Goal: Register for event/course

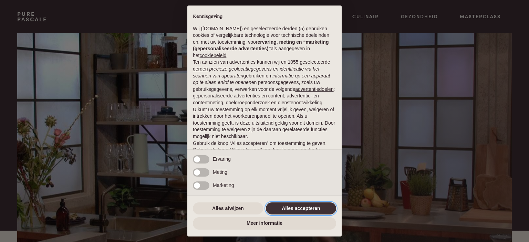
click at [289, 207] on button "Alles accepteren" at bounding box center [301, 209] width 70 height 12
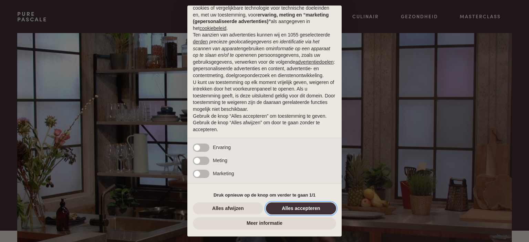
click at [290, 210] on button "Alles accepteren" at bounding box center [301, 209] width 70 height 12
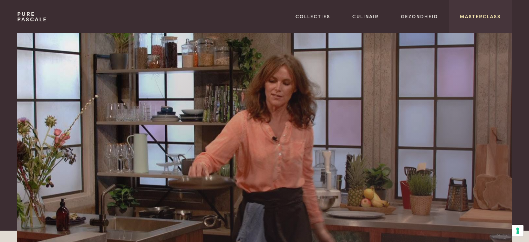
click at [482, 18] on link "Masterclass" at bounding box center [480, 16] width 41 height 7
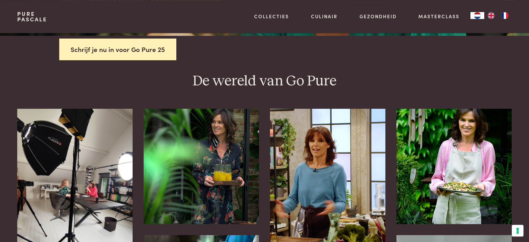
scroll to position [73, 0]
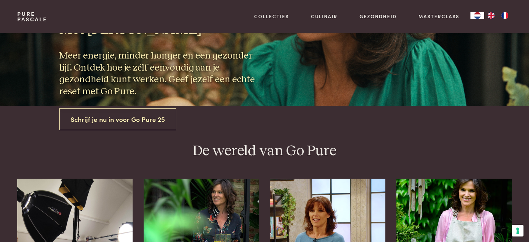
click at [99, 120] on link "Schrijf je nu in voor Go Pure 25" at bounding box center [117, 120] width 117 height 22
